Goal: Task Accomplishment & Management: Use online tool/utility

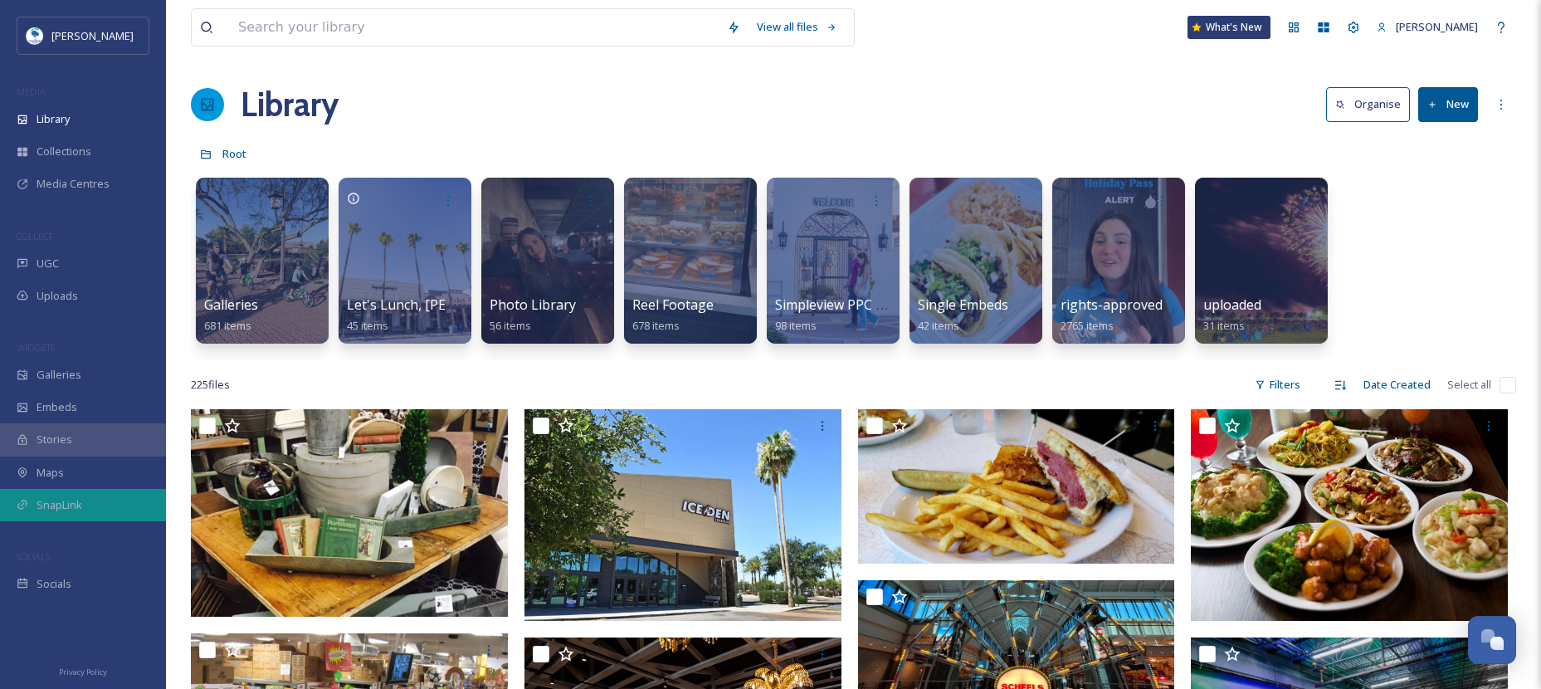
click at [81, 511] on span "SnapLink" at bounding box center [60, 505] width 46 height 16
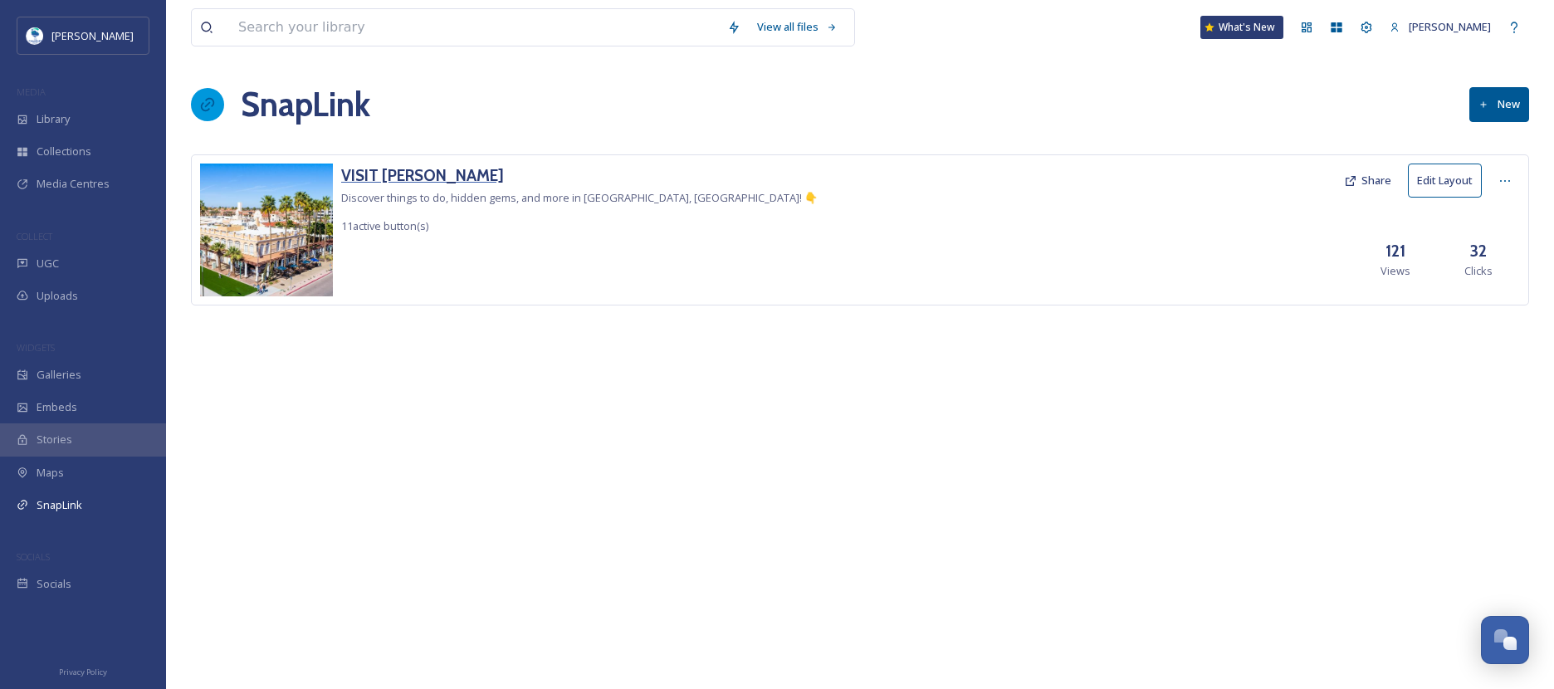
click at [384, 177] on h3 "VISIT [PERSON_NAME]" at bounding box center [579, 175] width 476 height 24
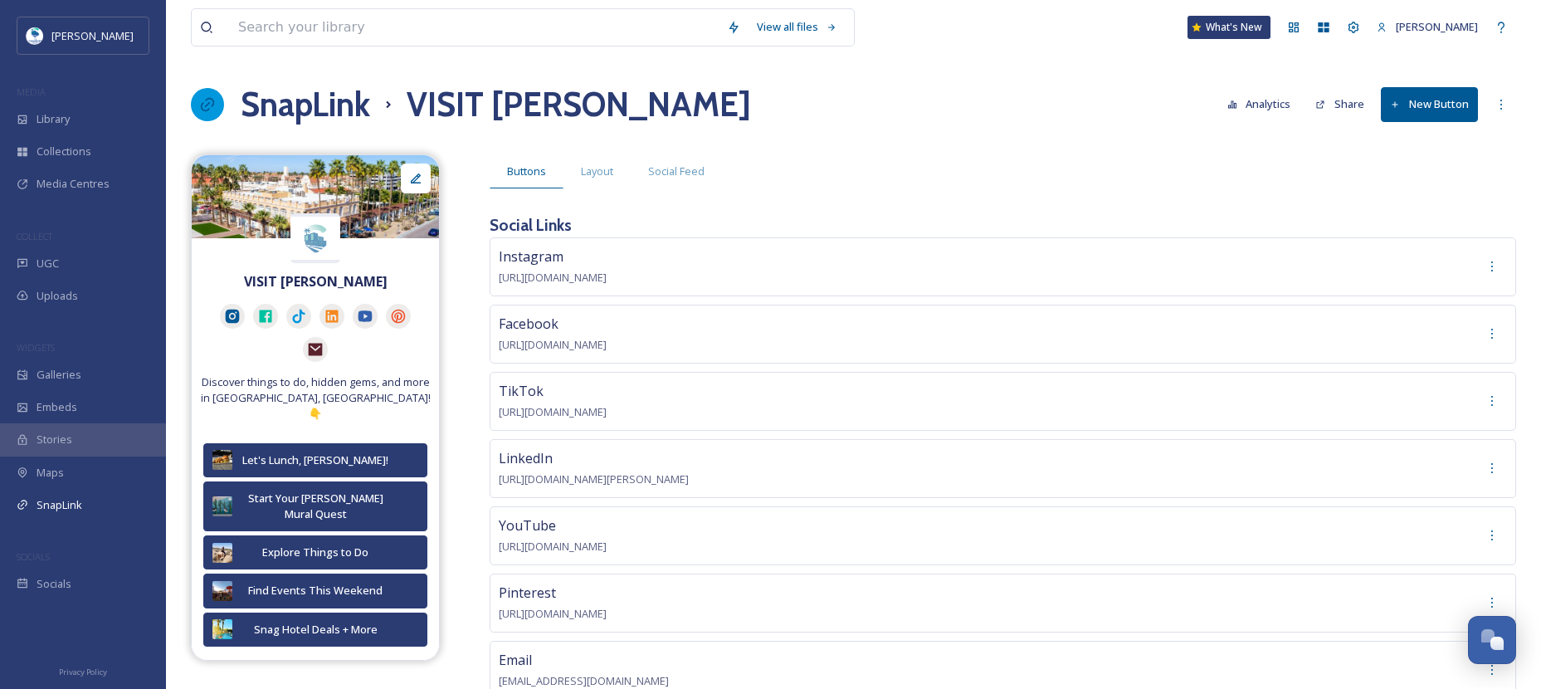
click at [1432, 97] on button "New Button" at bounding box center [1429, 104] width 97 height 34
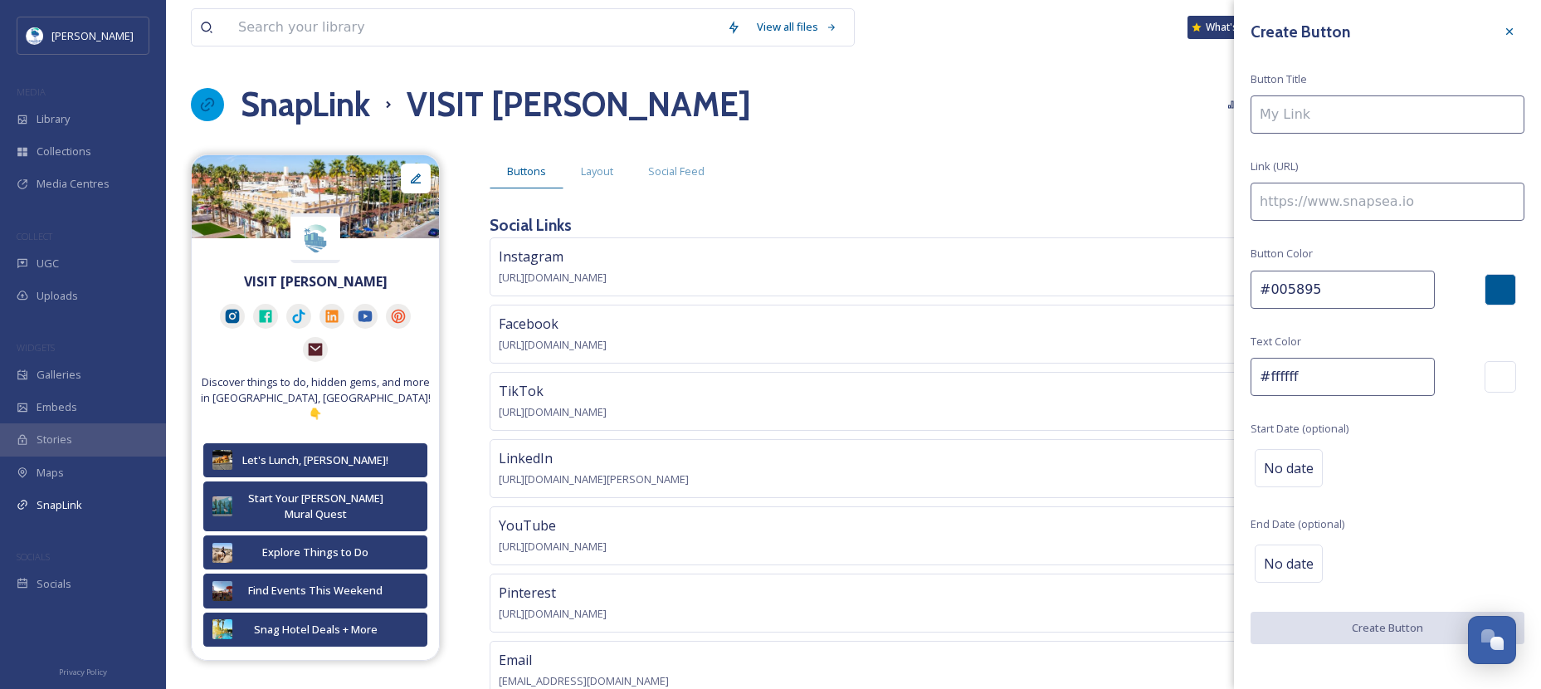
click at [1373, 113] on input at bounding box center [1388, 114] width 274 height 38
type input "[PERSON_NAME] Thrills Pass"
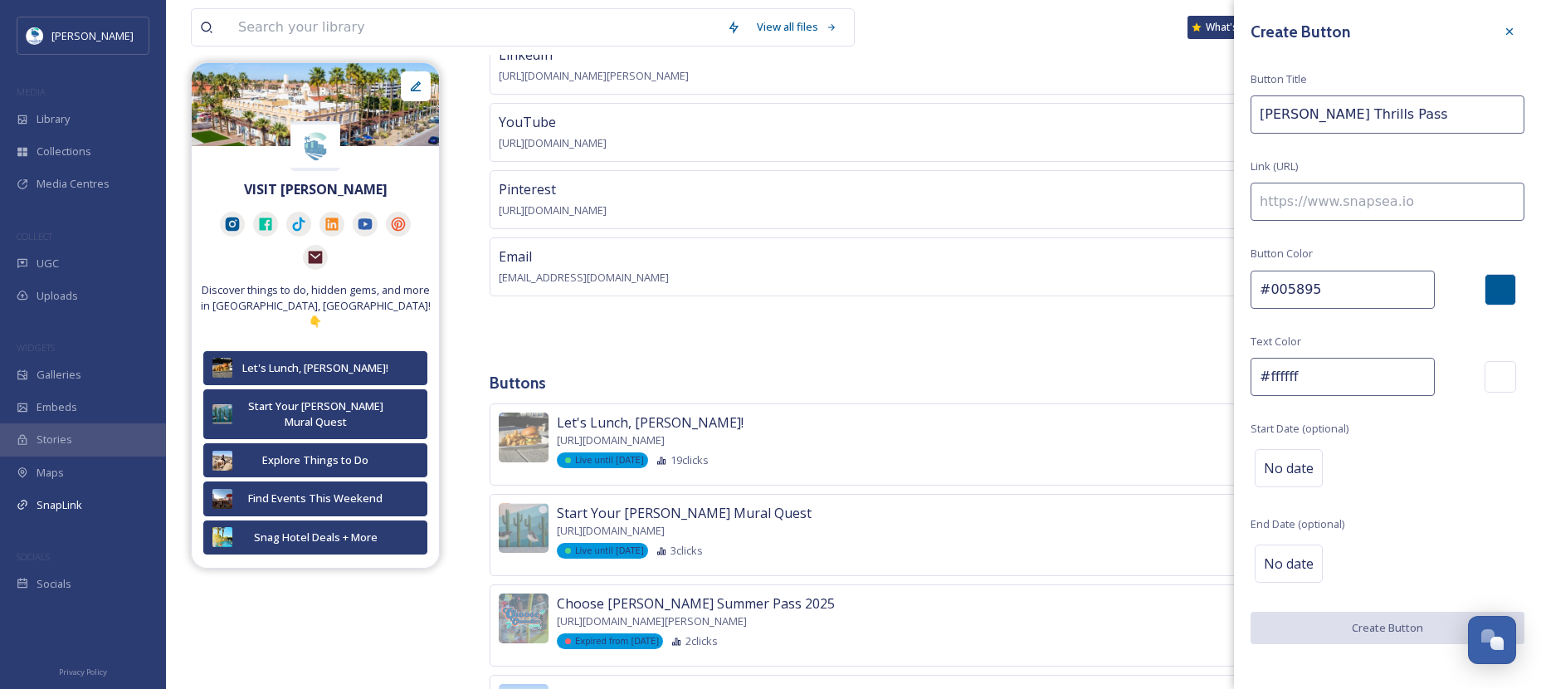
scroll to position [415, 0]
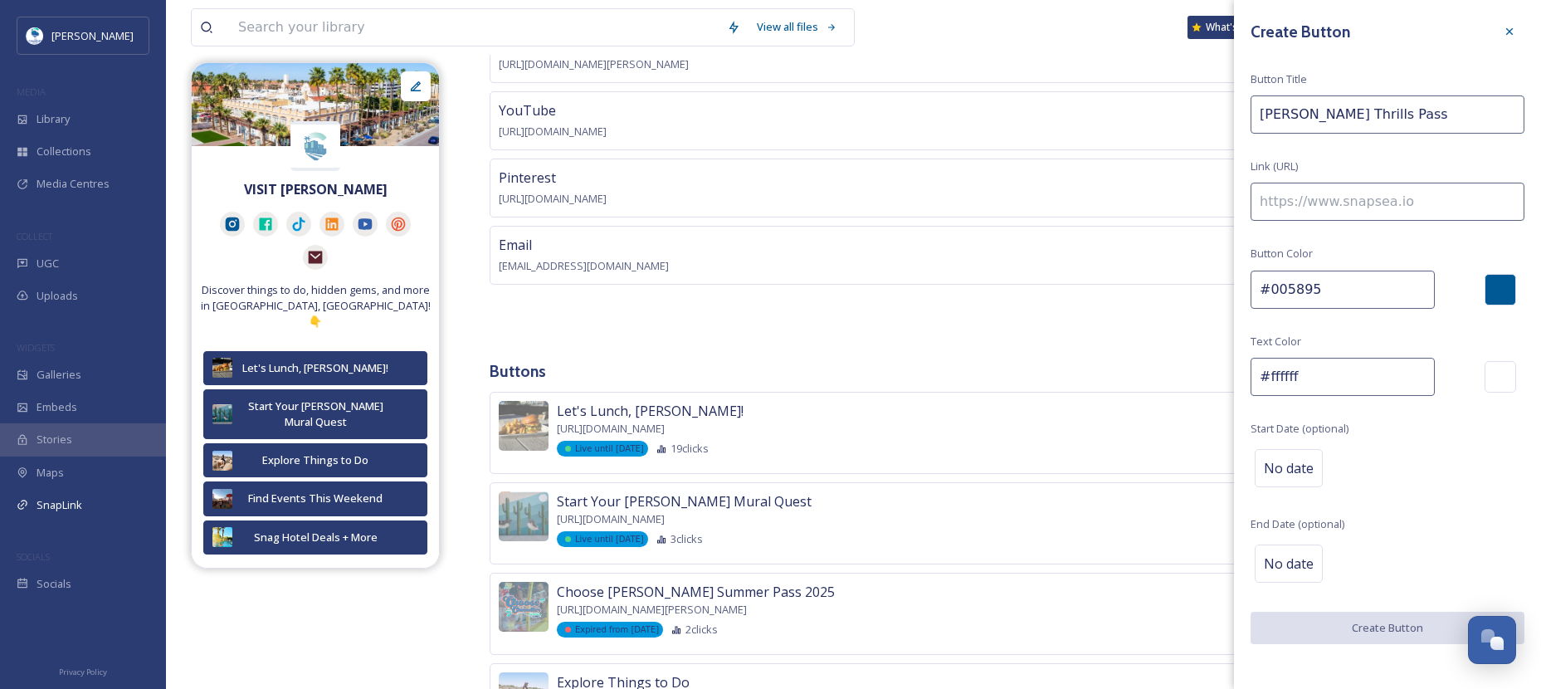
click at [1349, 203] on input at bounding box center [1388, 202] width 274 height 38
paste input "[URL][DOMAIN_NAME][PERSON_NAME]"
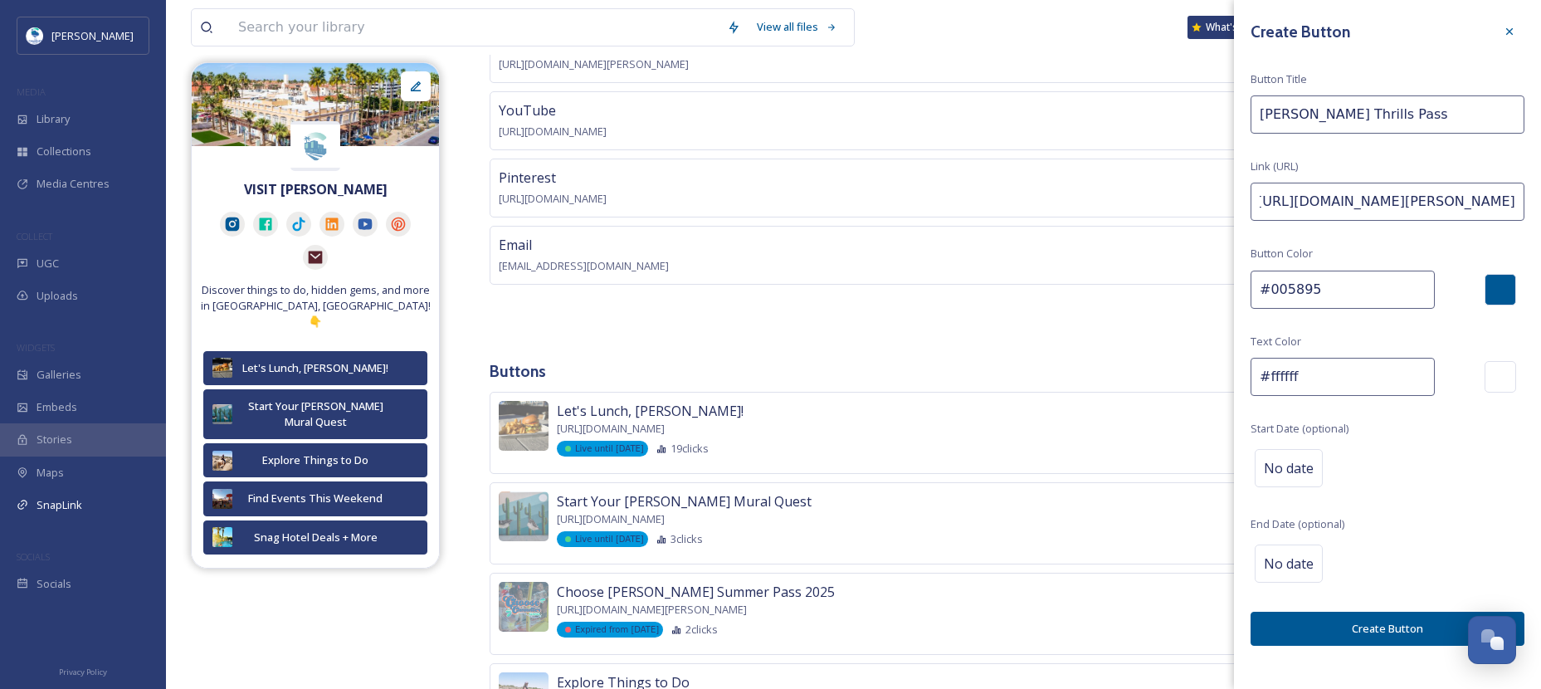
scroll to position [0, 29]
drag, startPoint x: 1307, startPoint y: 201, endPoint x: 1571, endPoint y: 234, distance: 266.0
click at [1540, 234] on html "Visit [PERSON_NAME] MEDIA Library Collections Media Centres COLLECT UGC Uploads…" at bounding box center [770, 542] width 1541 height 1915
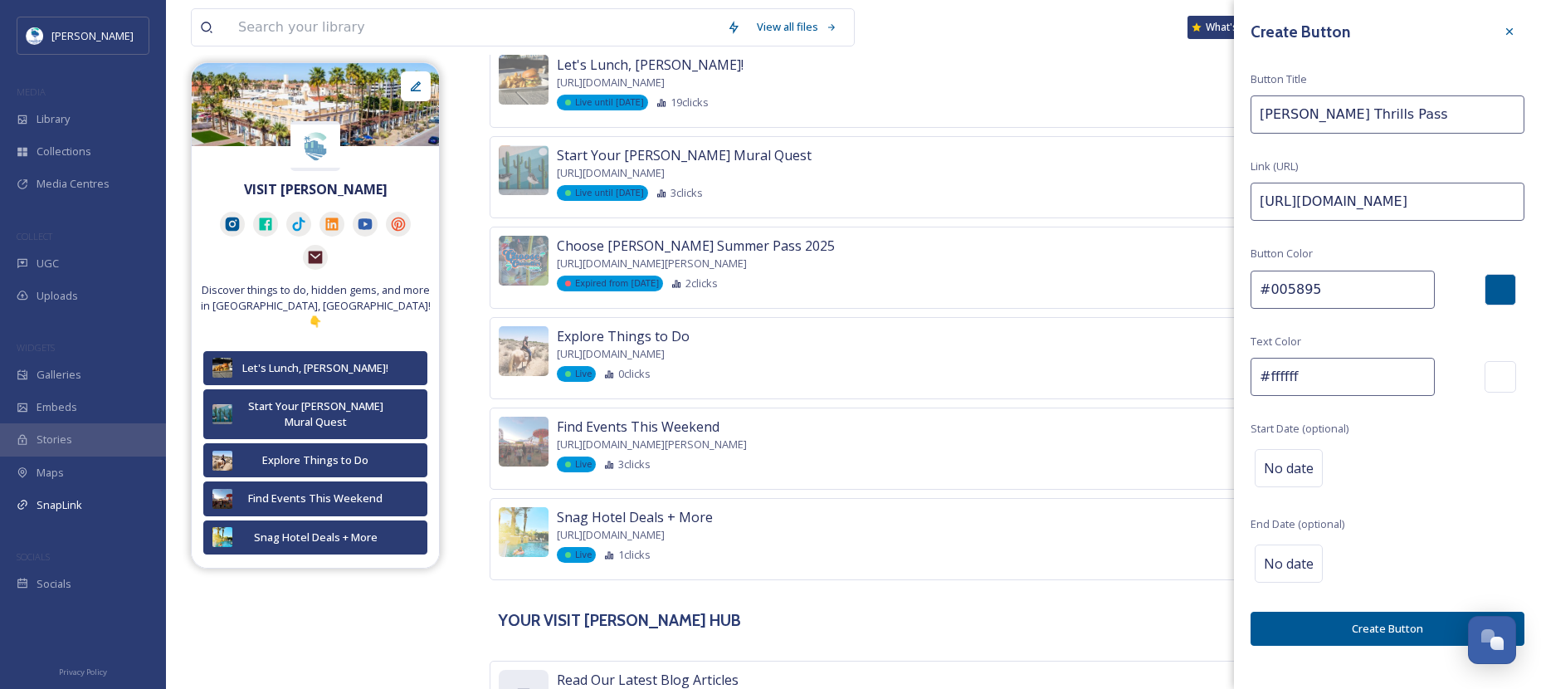
scroll to position [830, 0]
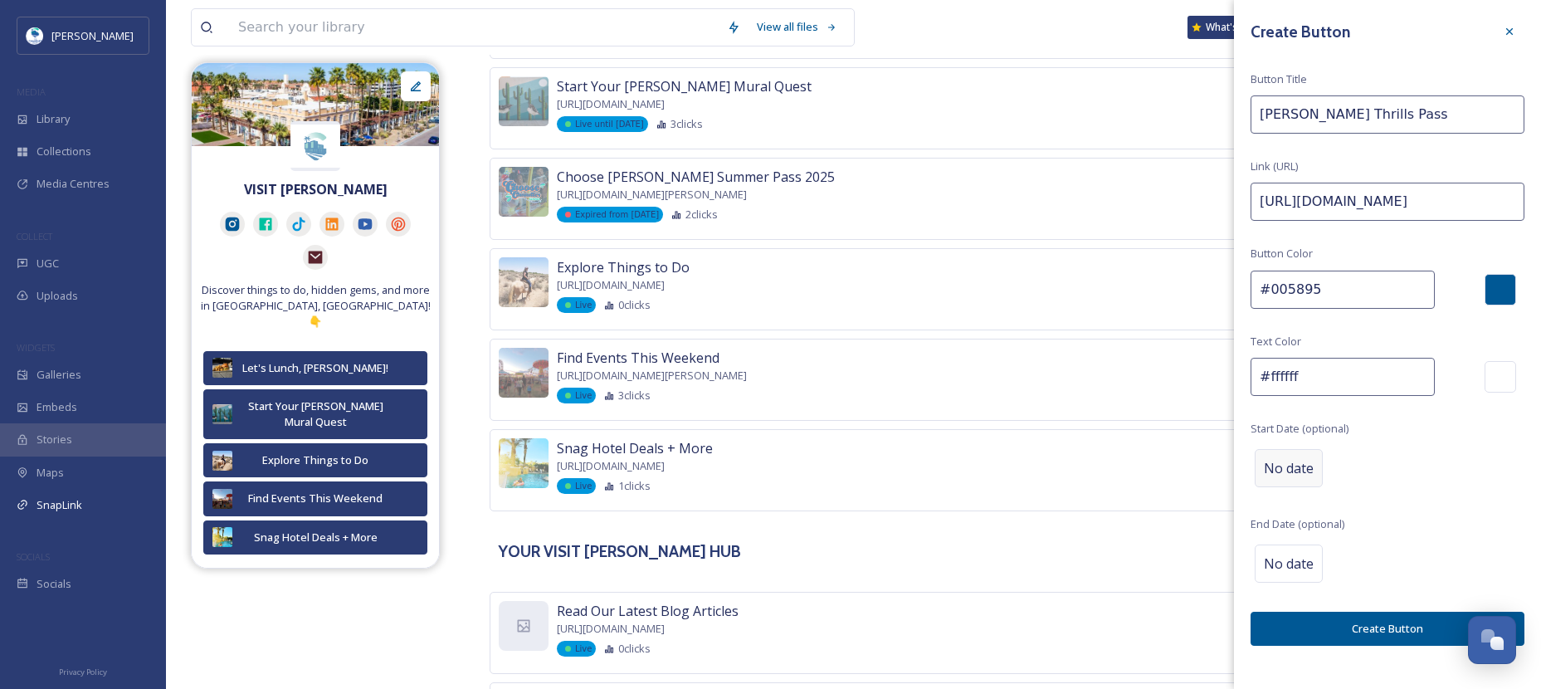
type input "[URL][DOMAIN_NAME]"
click at [1294, 461] on span "No date" at bounding box center [1289, 468] width 50 height 20
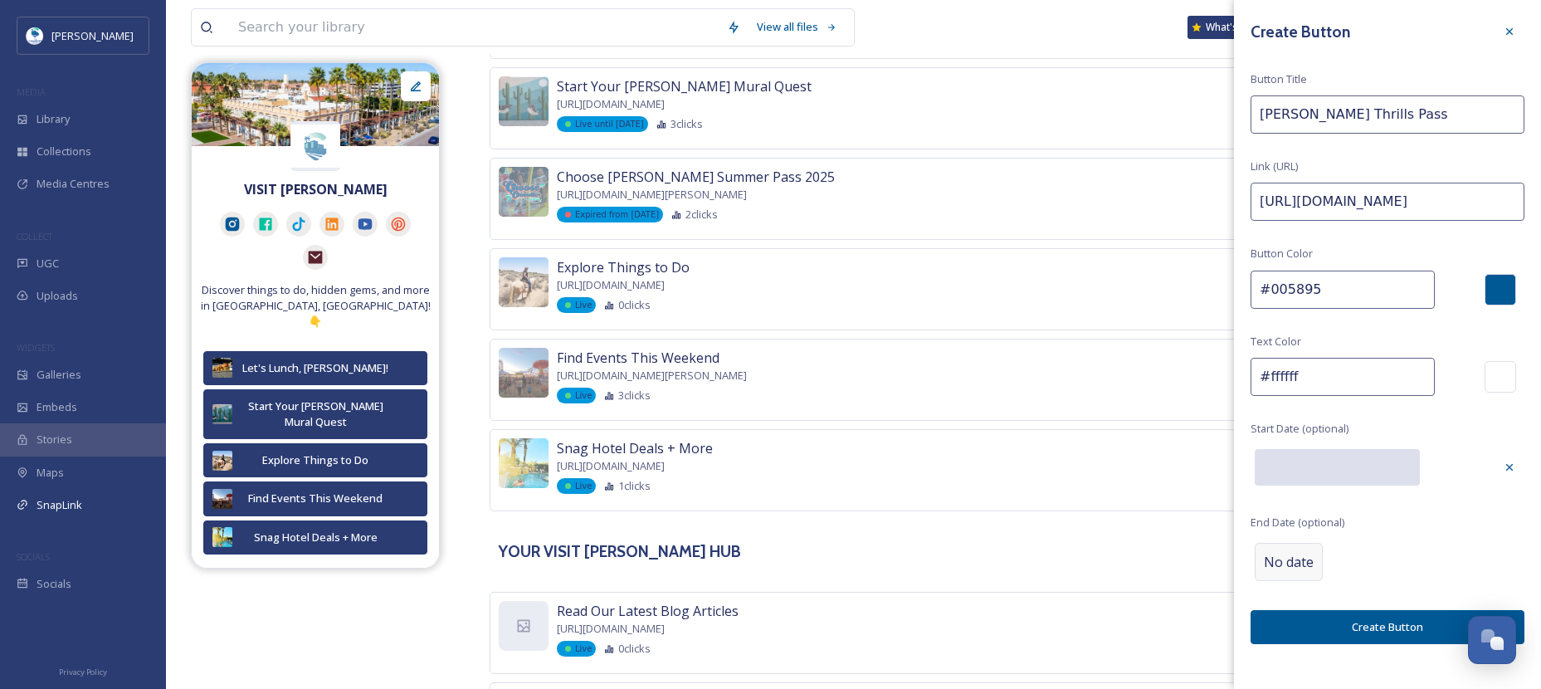
click at [1294, 554] on span "No date" at bounding box center [1289, 562] width 50 height 20
click at [1330, 571] on input "text" at bounding box center [1337, 562] width 165 height 37
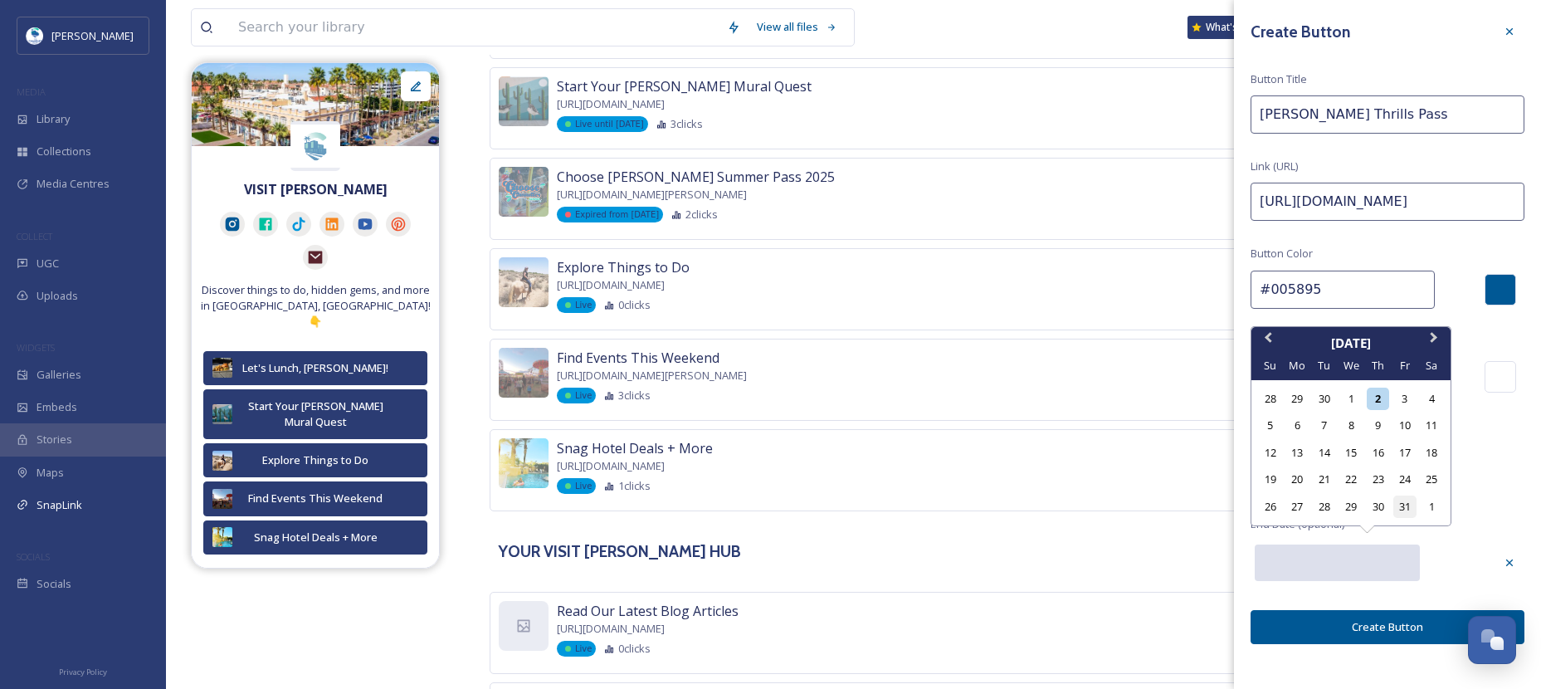
click at [1408, 511] on div "31" at bounding box center [1404, 506] width 22 height 22
type input "[DATE]"
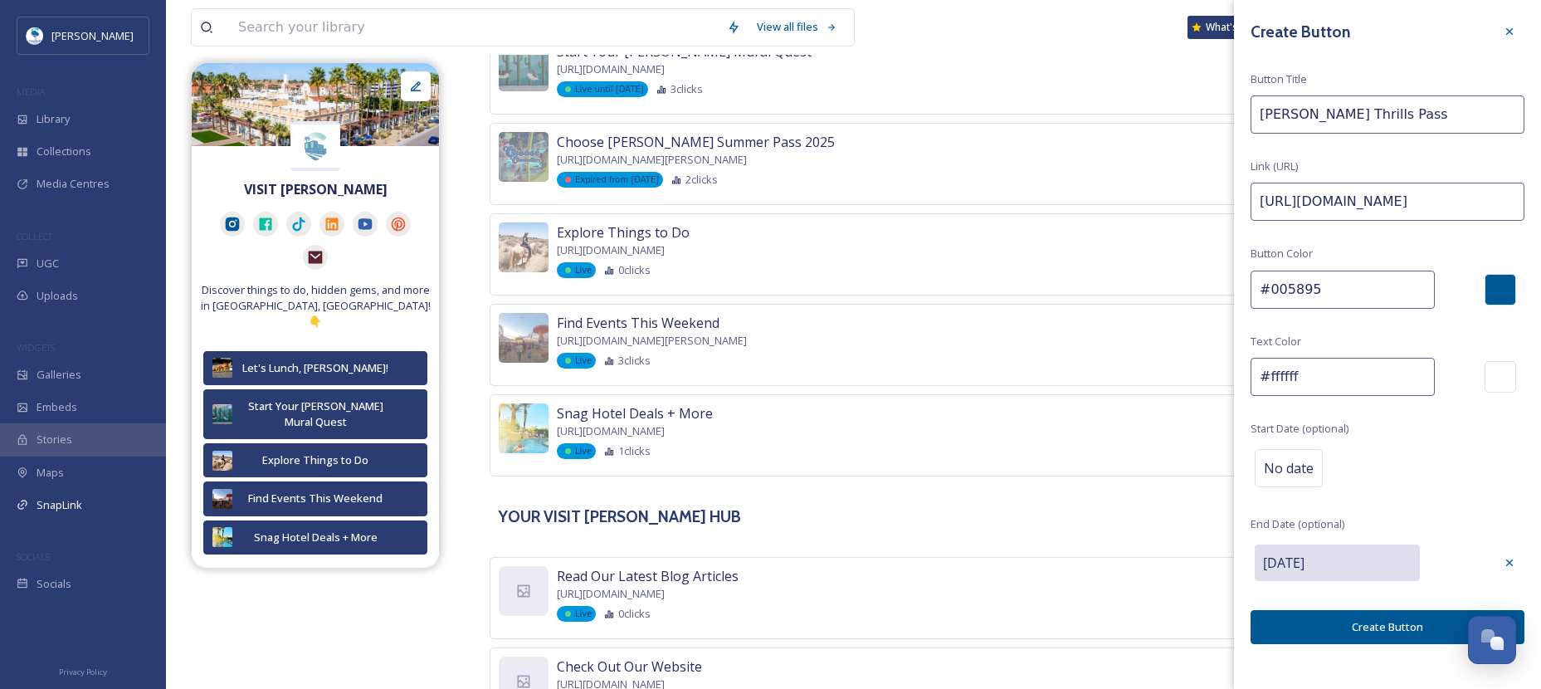
scroll to position [913, 0]
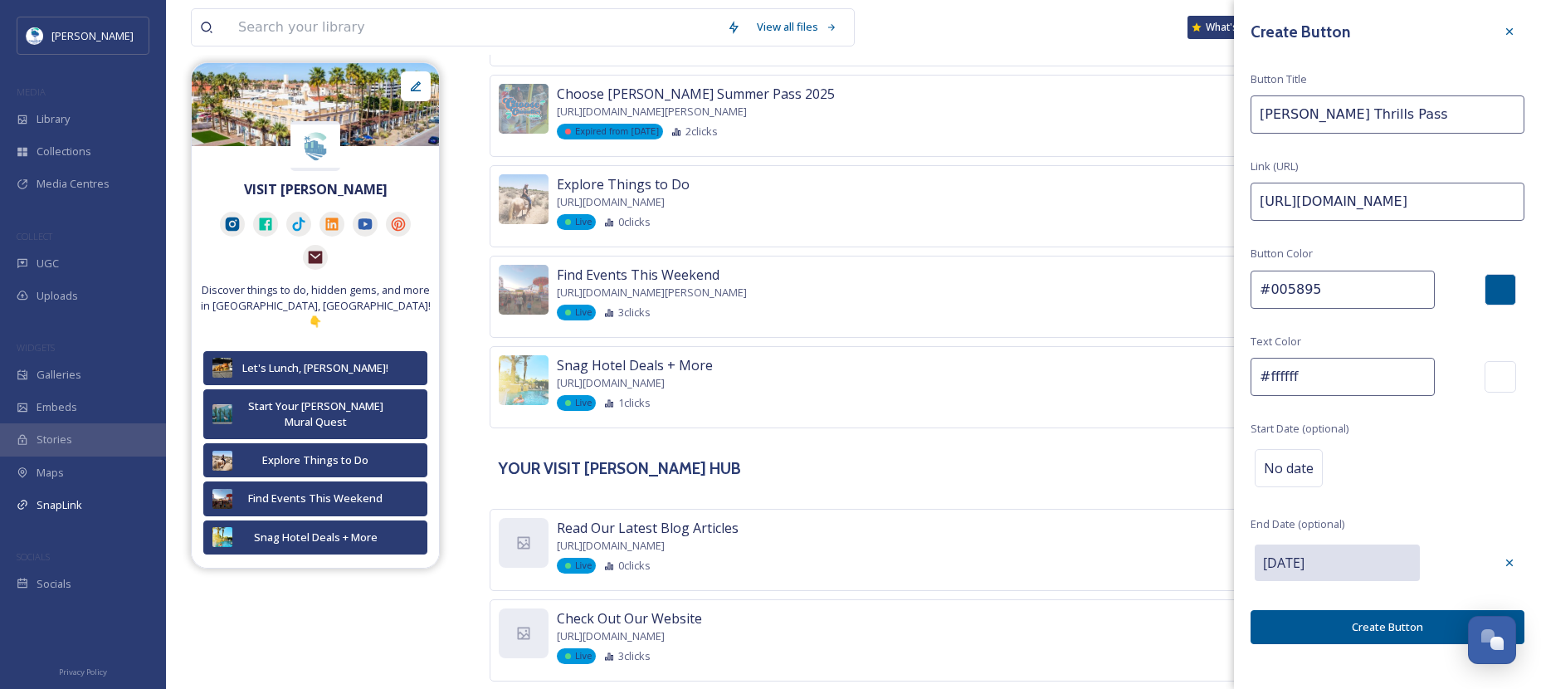
click at [1364, 623] on button "Create Button" at bounding box center [1388, 627] width 274 height 34
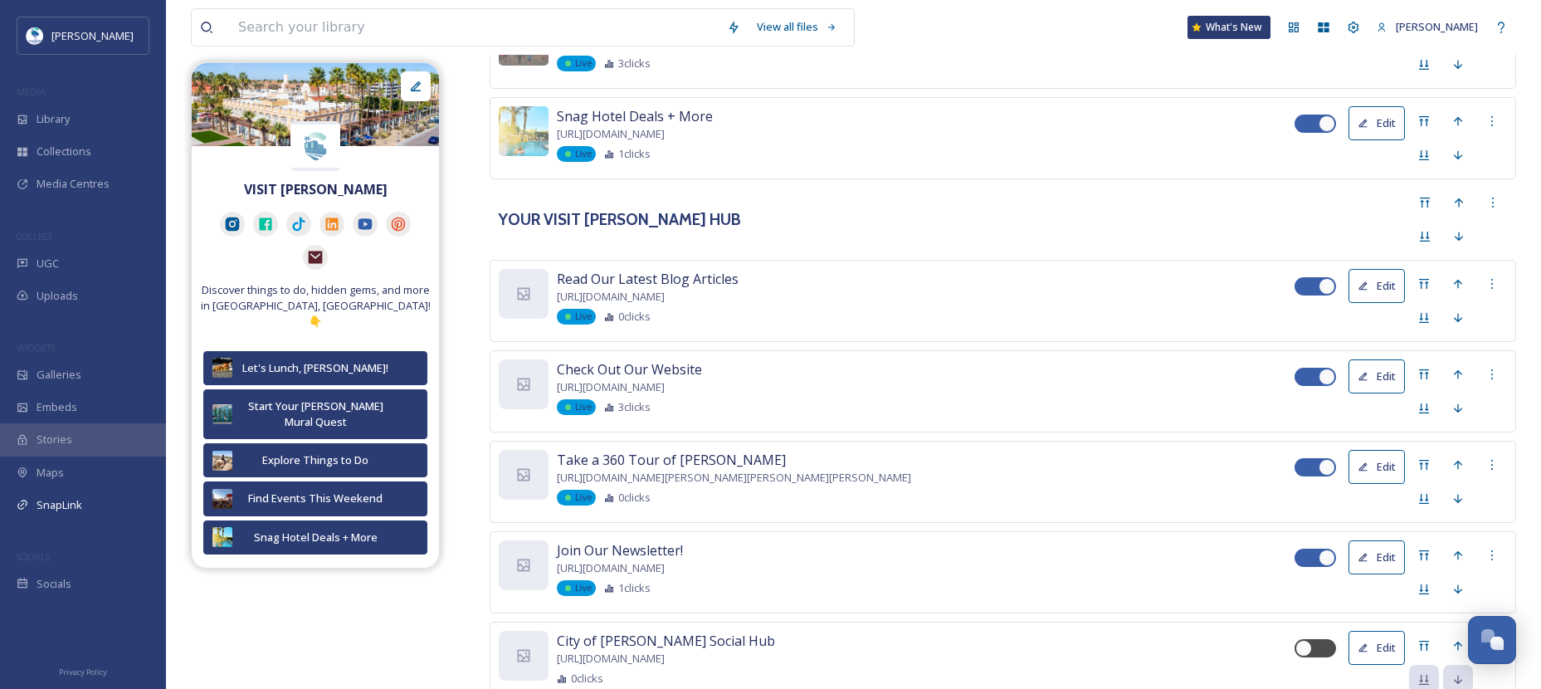
scroll to position [1327, 0]
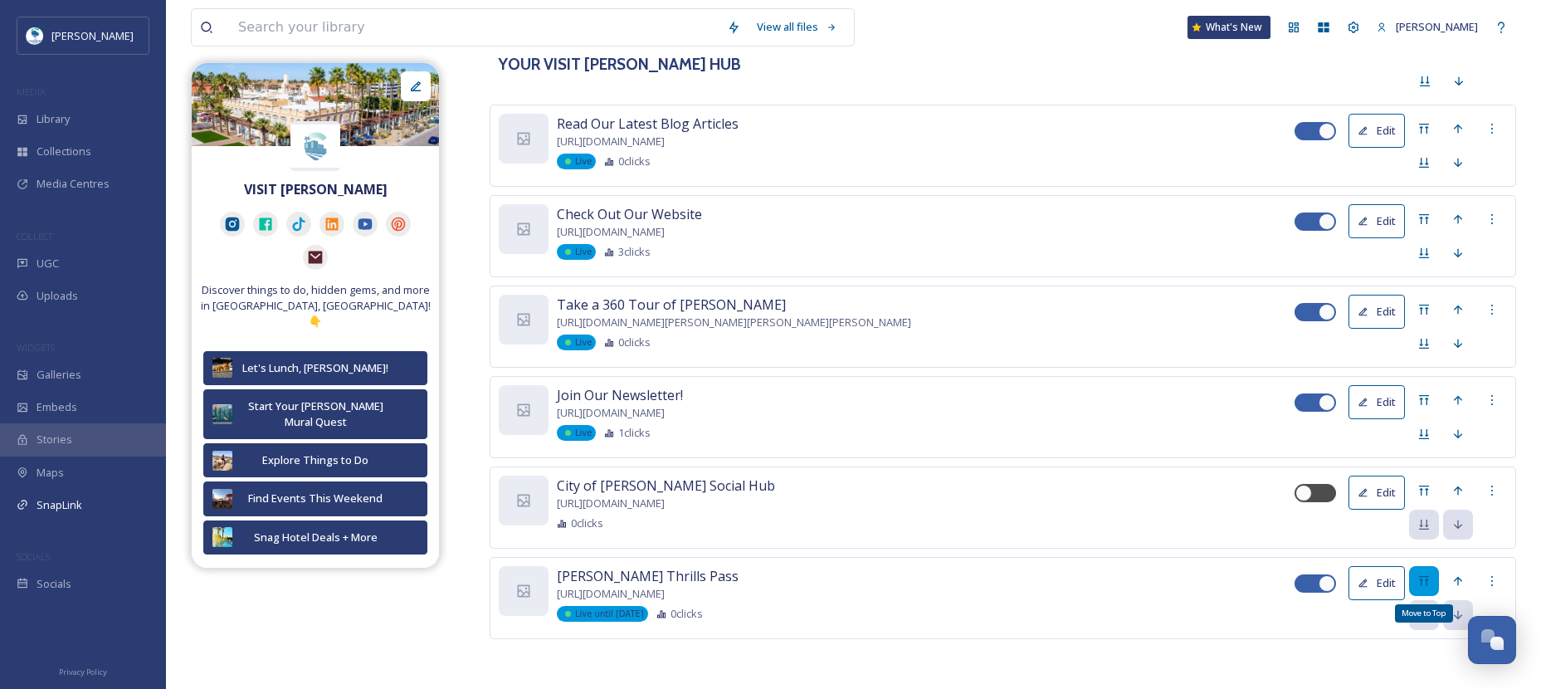
click at [1426, 588] on div "Move to Top" at bounding box center [1424, 581] width 30 height 30
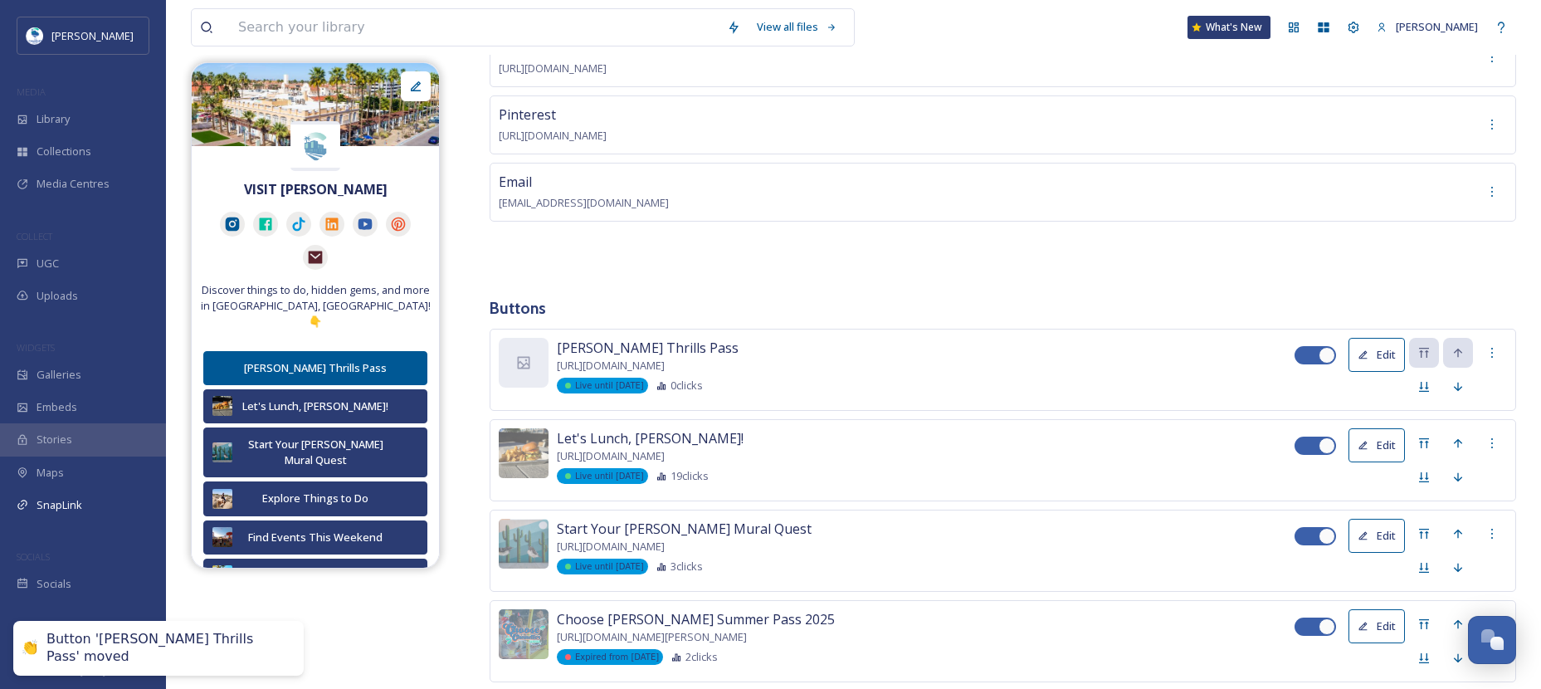
scroll to position [493, 0]
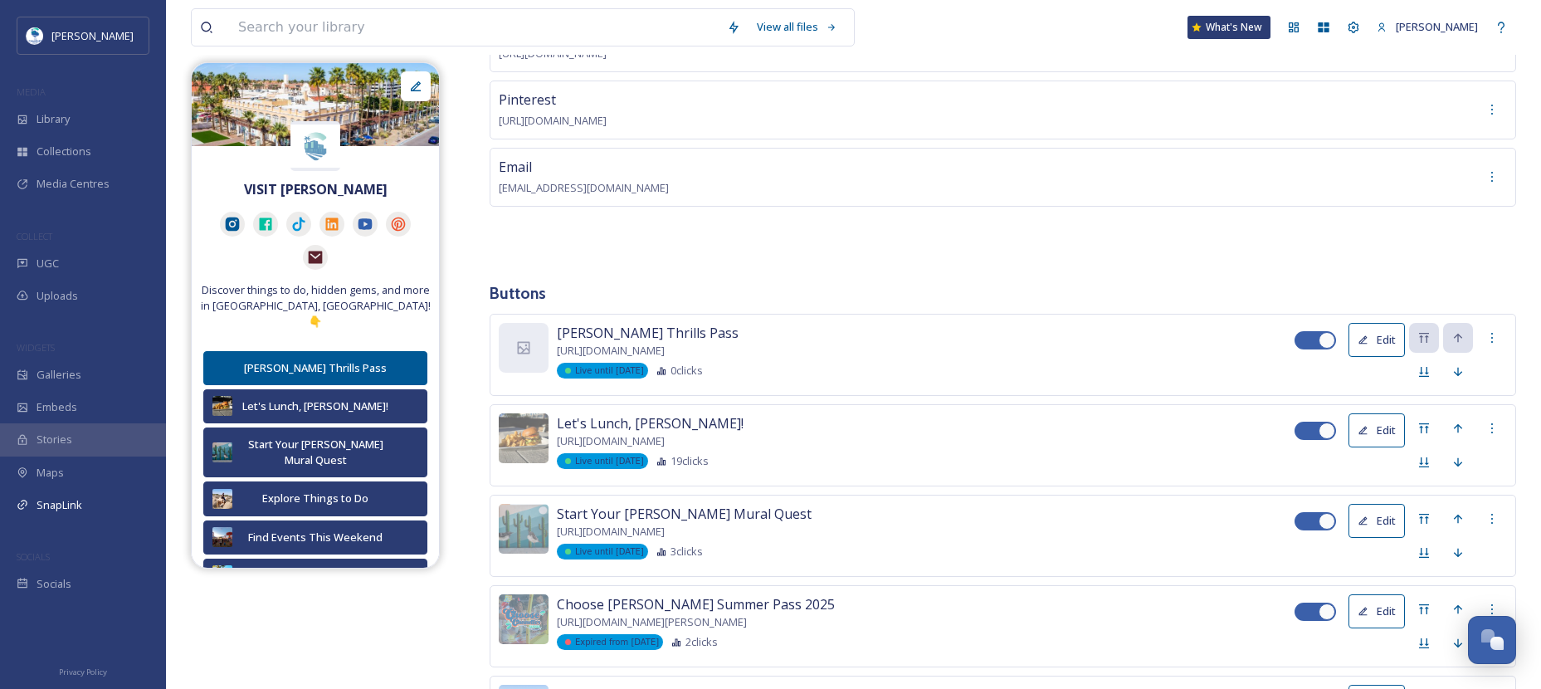
click at [1372, 423] on button "Edit" at bounding box center [1377, 430] width 56 height 34
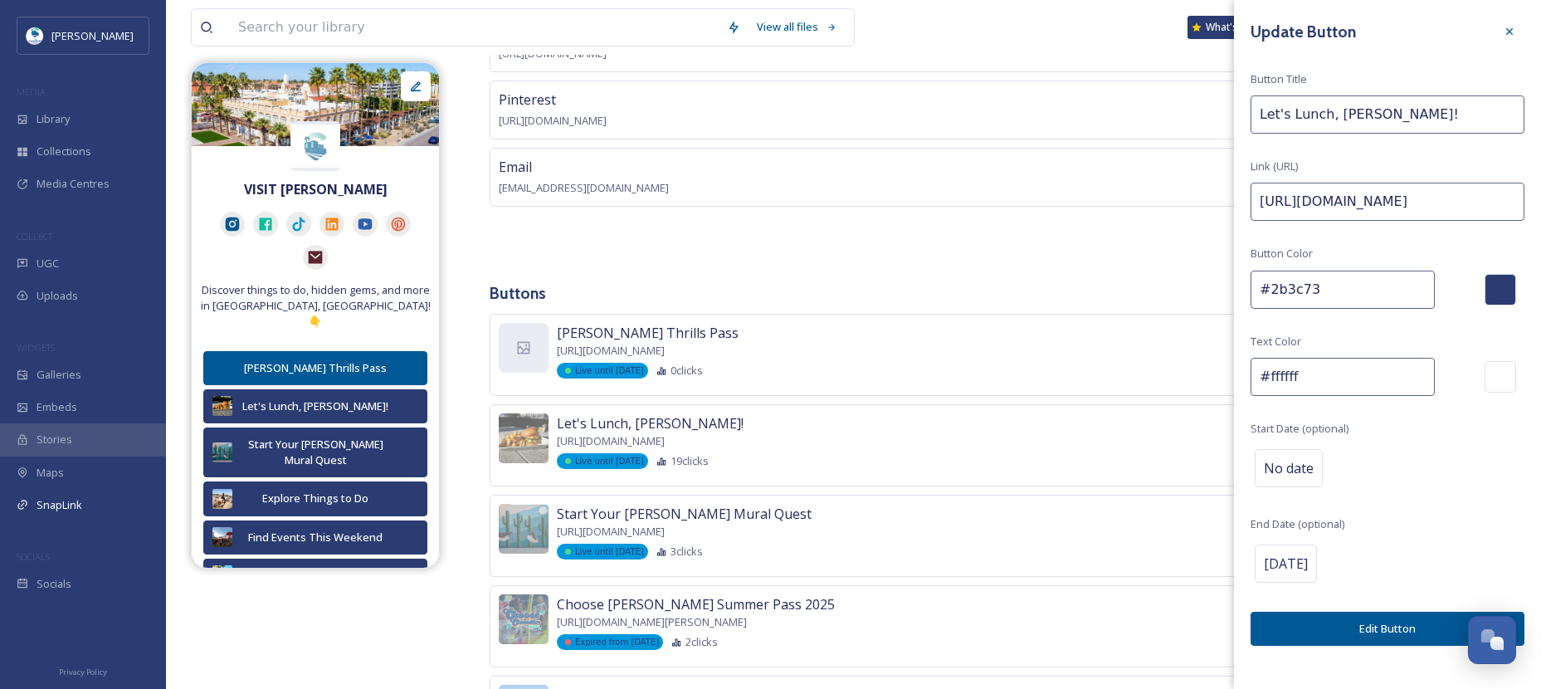
drag, startPoint x: 1247, startPoint y: 305, endPoint x: 1201, endPoint y: 304, distance: 46.5
click at [1201, 304] on div "Buttons Layout Social Feed Social Links Instagram [URL][DOMAIN_NAME] Facebook […" at bounding box center [1003, 586] width 1027 height 1851
click at [1513, 25] on icon at bounding box center [1509, 31] width 13 height 13
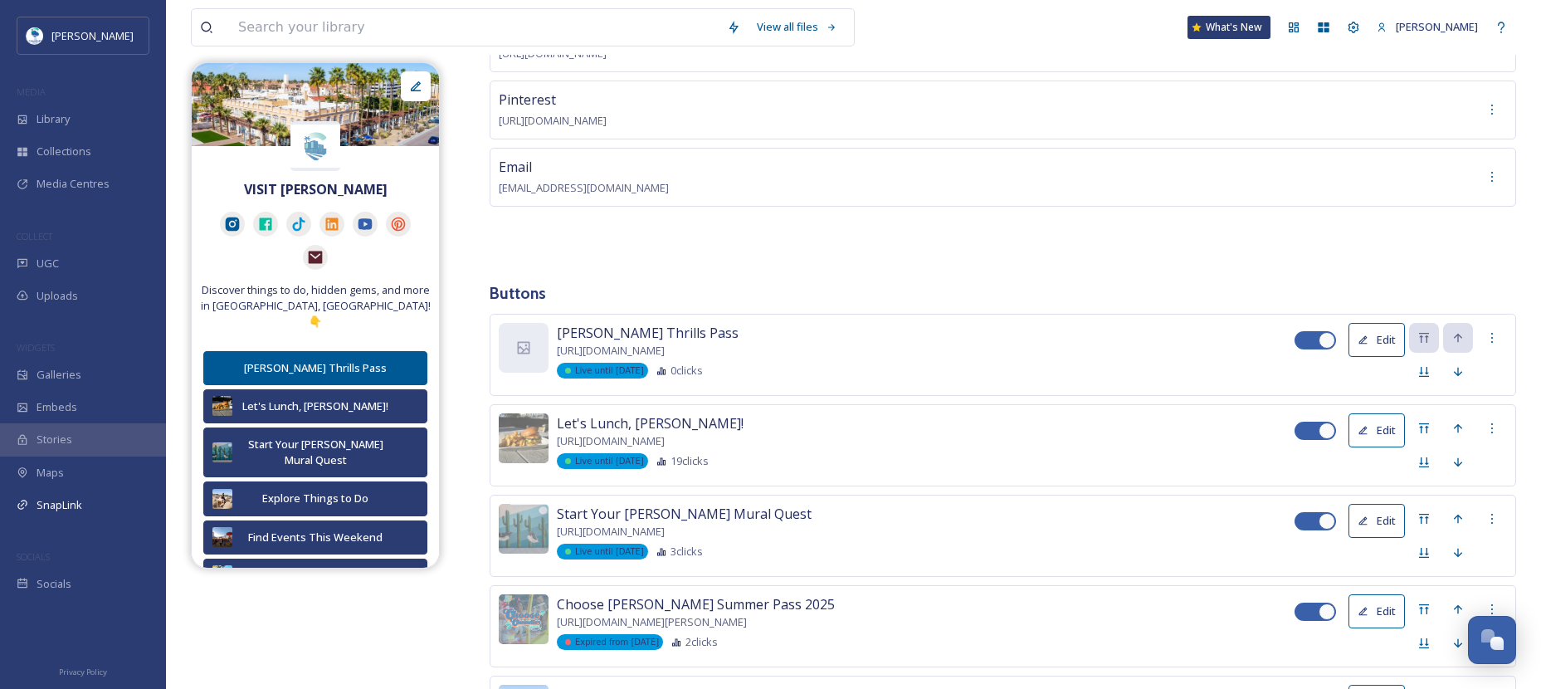
click at [1383, 338] on button "Edit" at bounding box center [1377, 340] width 56 height 34
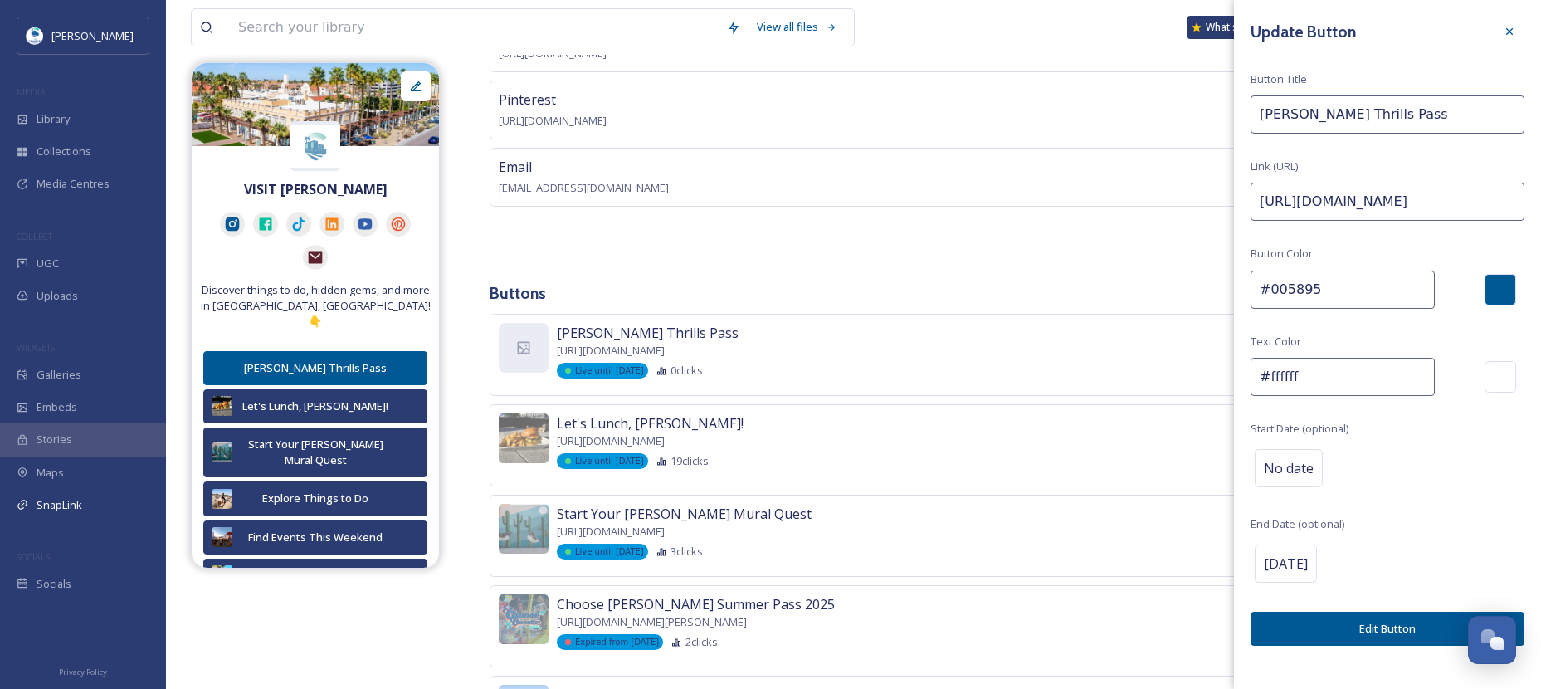
drag, startPoint x: 1345, startPoint y: 297, endPoint x: 1173, endPoint y: 295, distance: 172.6
click at [1173, 295] on div "Buttons Layout Social Feed Social Links Instagram [URL][DOMAIN_NAME] Facebook […" at bounding box center [1003, 586] width 1027 height 1851
paste input "2b3c73"
type input "#2b3c73"
click at [1351, 635] on button "Edit Button" at bounding box center [1388, 629] width 274 height 34
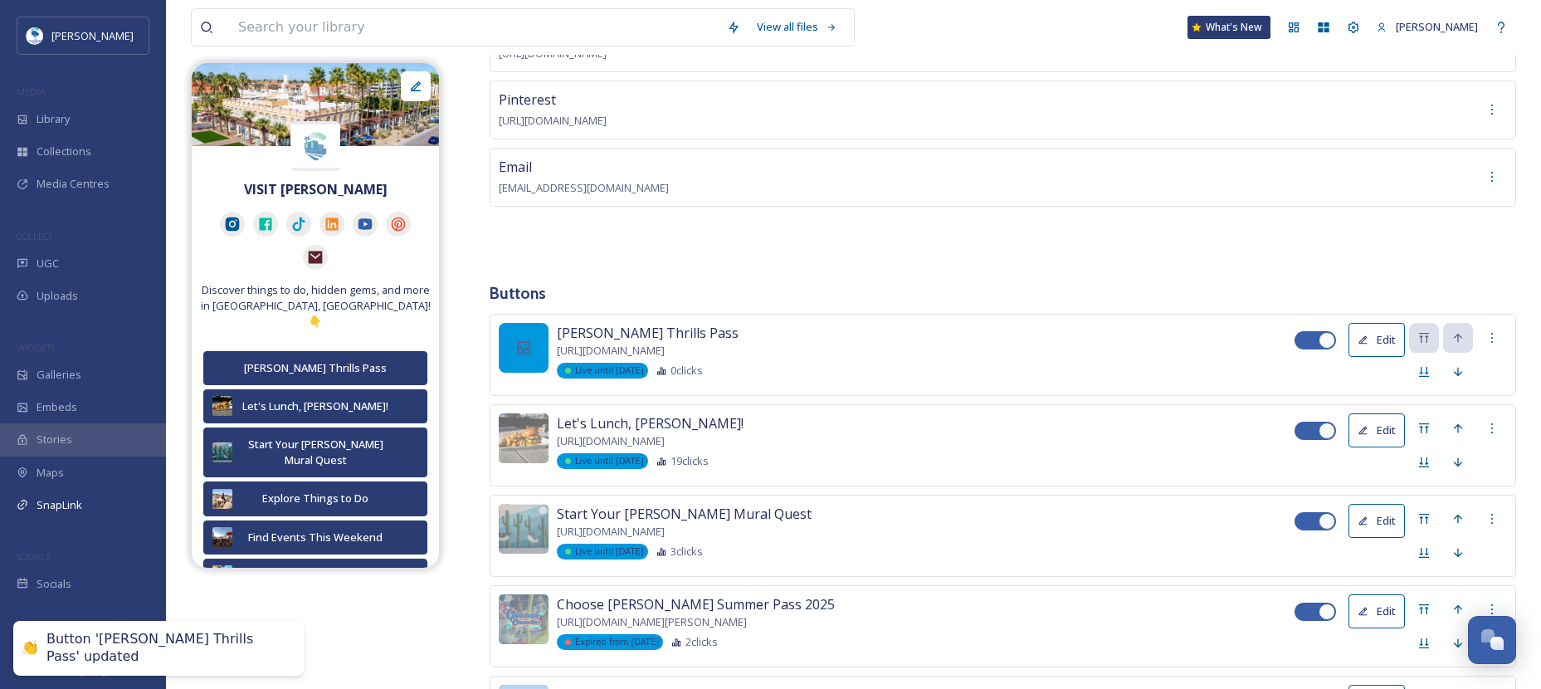
click at [529, 348] on icon at bounding box center [524, 347] width 12 height 12
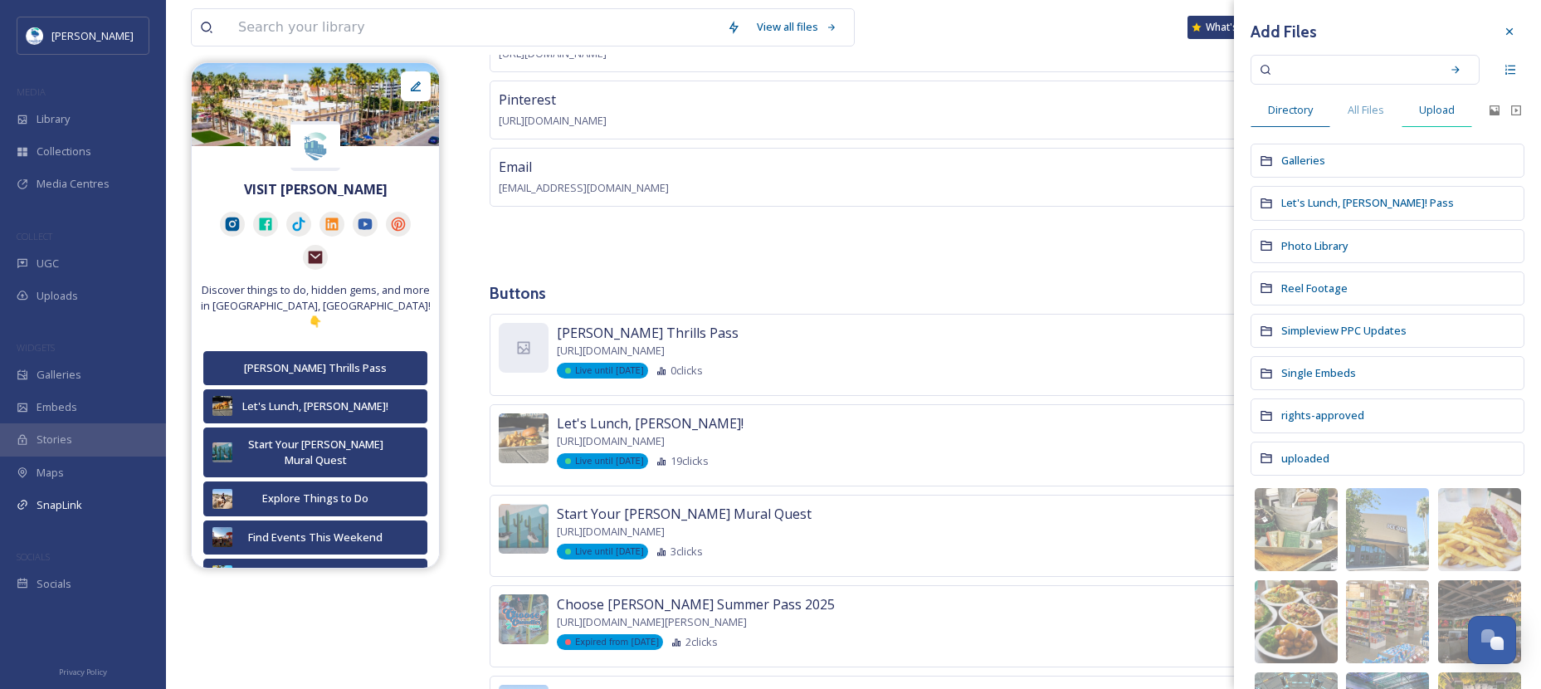
click at [1427, 114] on span "Upload" at bounding box center [1437, 110] width 36 height 16
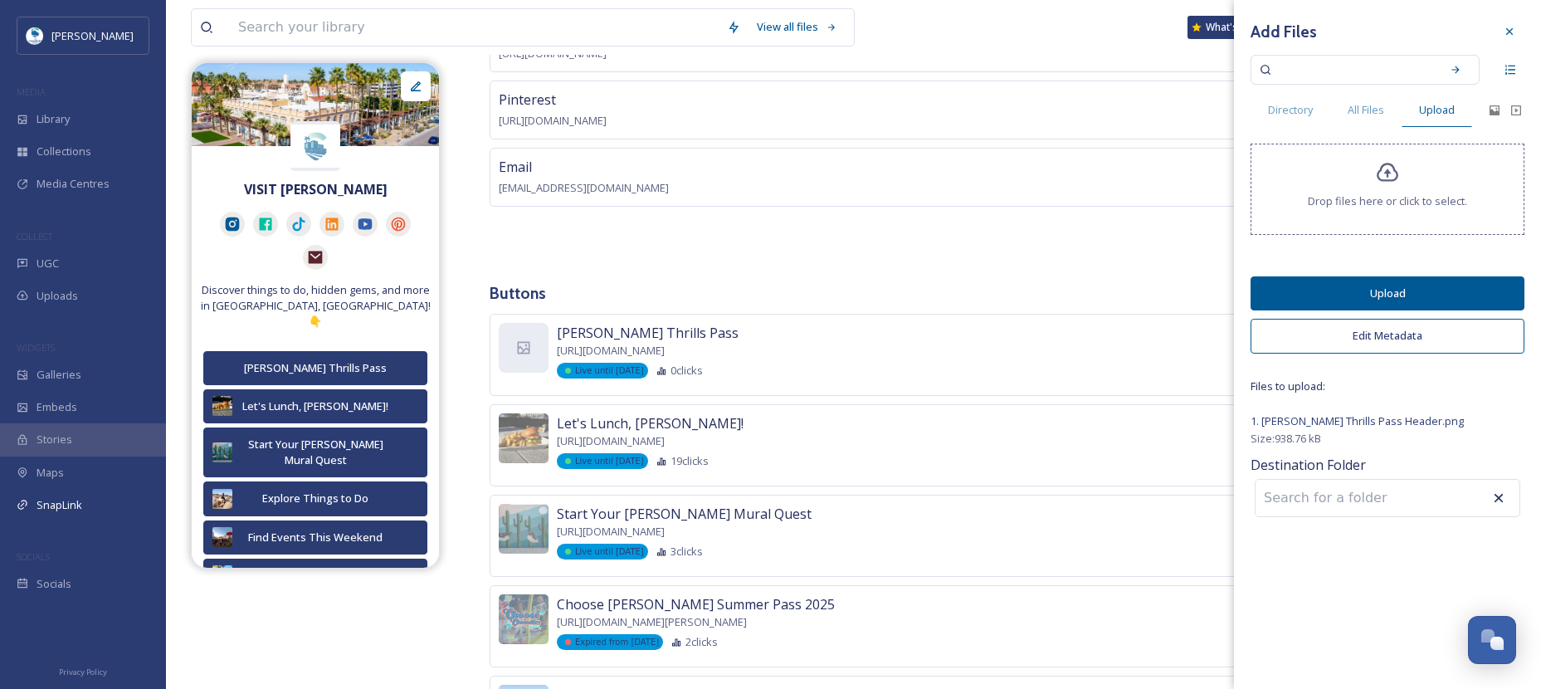
click at [1387, 294] on button "Upload" at bounding box center [1388, 293] width 274 height 34
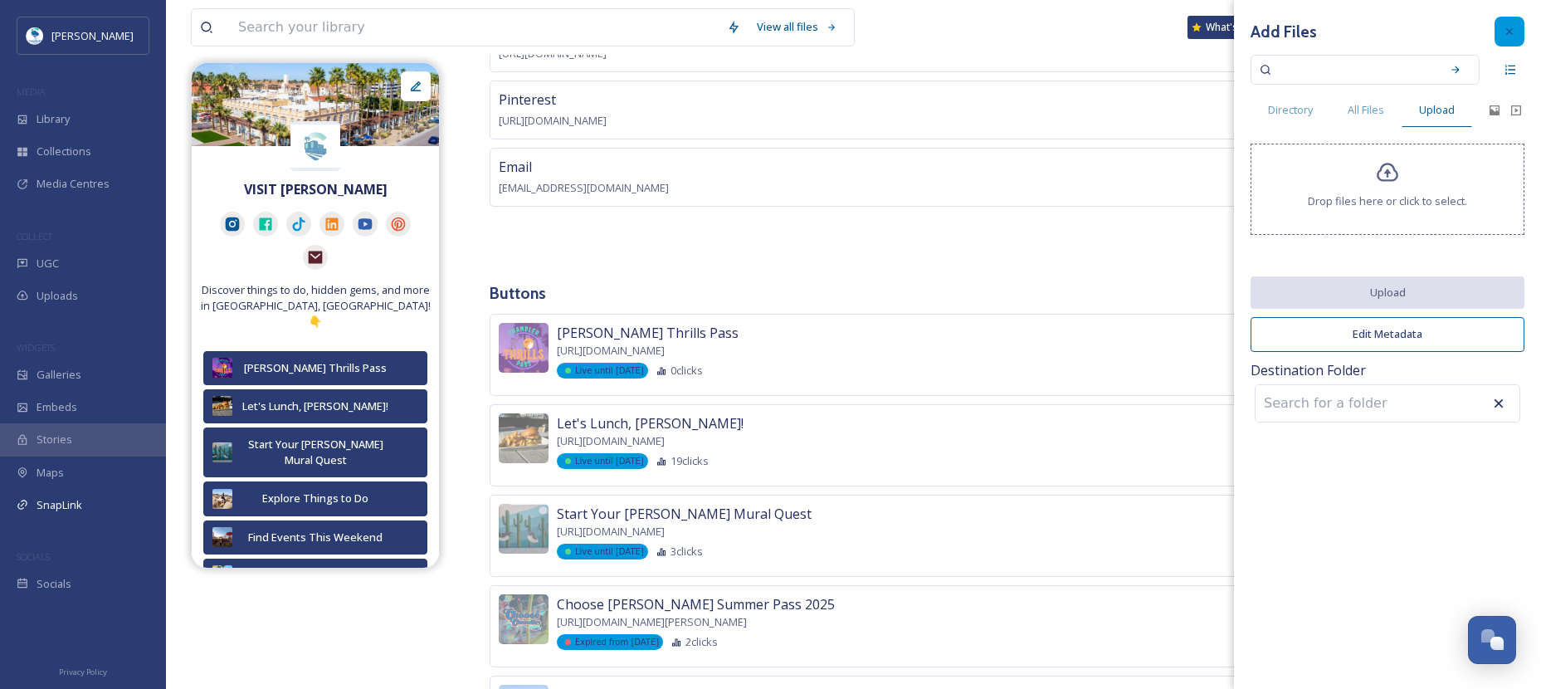
click at [1513, 30] on icon at bounding box center [1509, 31] width 13 height 13
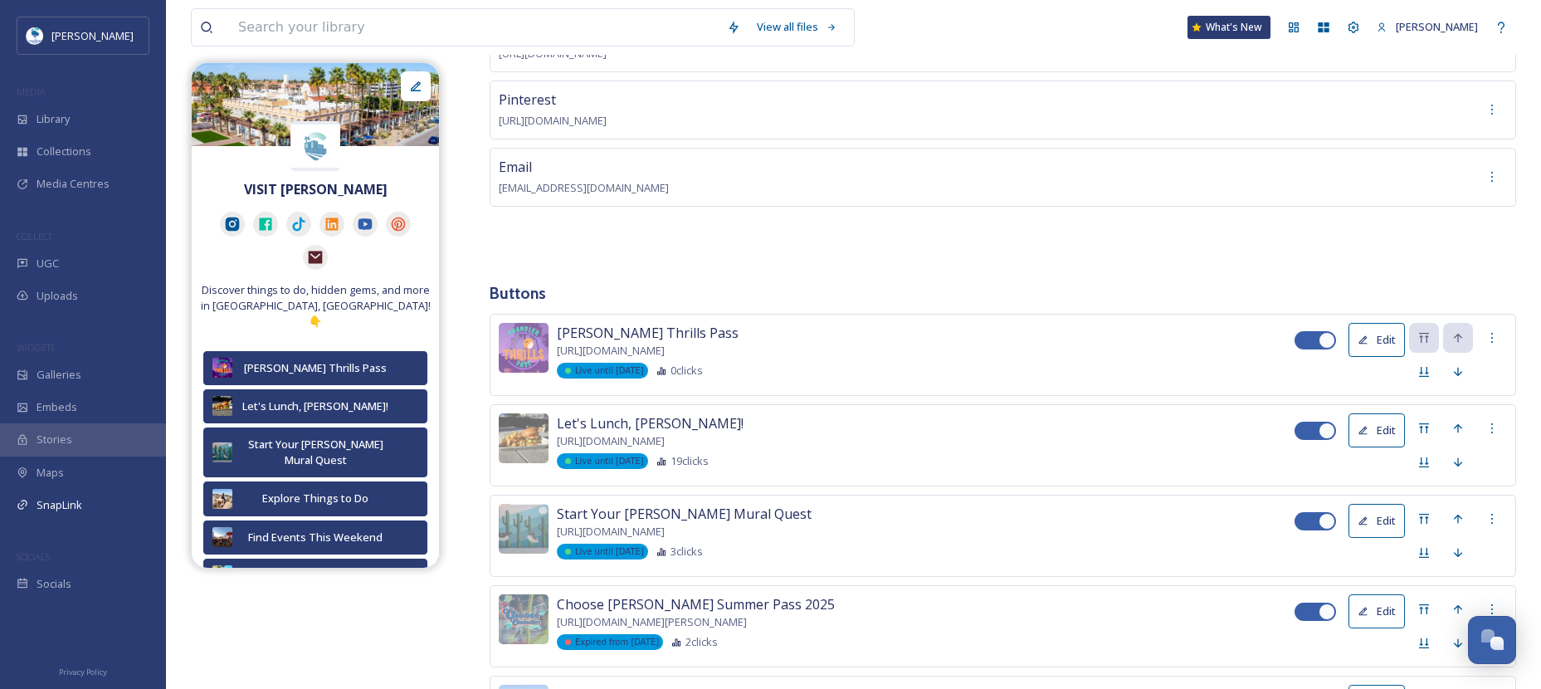
click at [958, 242] on div "Instagram [URL][DOMAIN_NAME] Facebook [URL][DOMAIN_NAME] TikTok [URL][DOMAIN_NA…" at bounding box center [1003, 0] width 1027 height 512
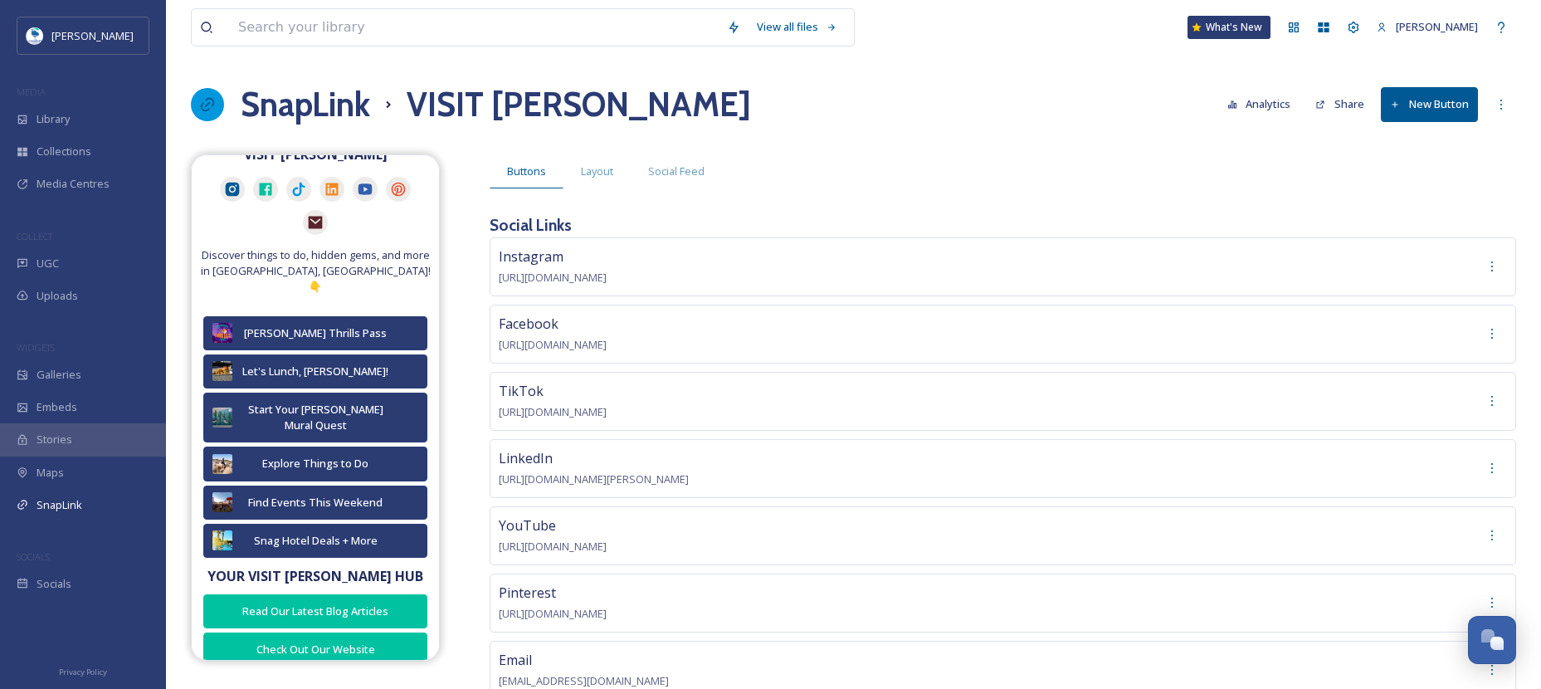
scroll to position [0, 0]
